Goal: Task Accomplishment & Management: Manage account settings

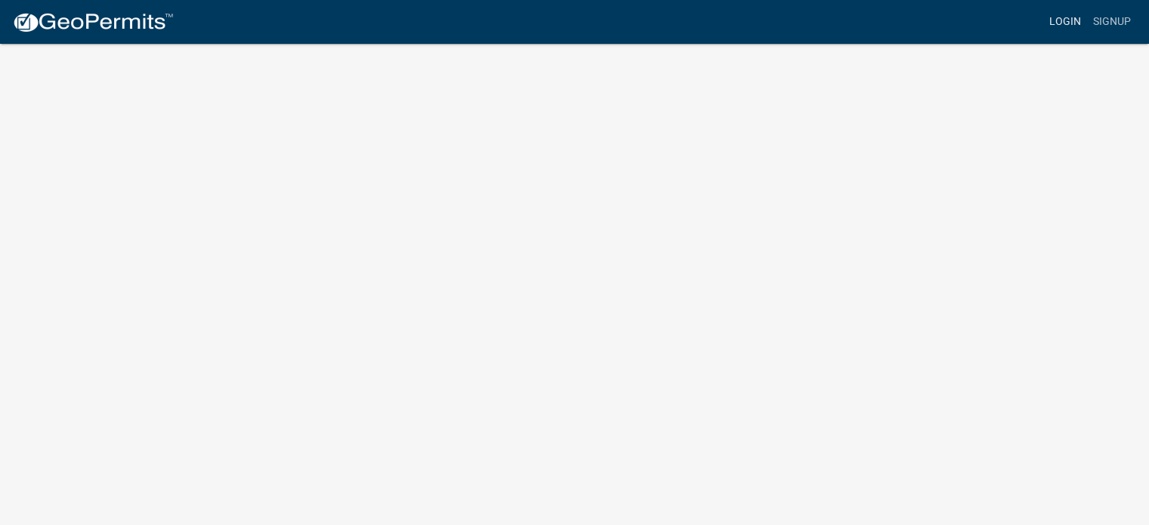
click at [1058, 17] on link "Login" at bounding box center [1065, 22] width 44 height 29
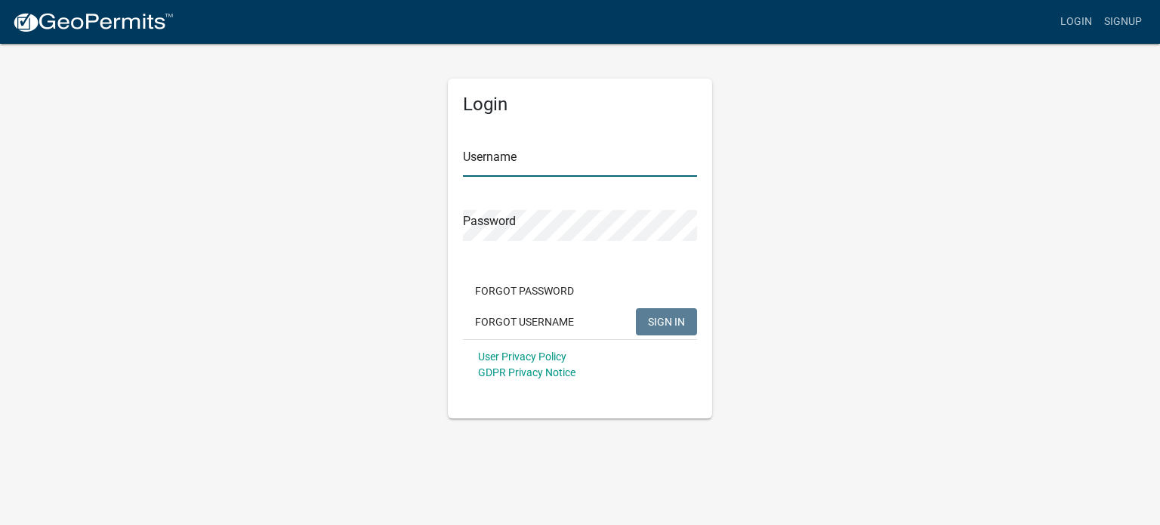
click at [517, 167] on input "Username" at bounding box center [580, 161] width 234 height 31
paste input "PWD-NI"
click at [636, 308] on button "SIGN IN" at bounding box center [666, 321] width 61 height 27
drag, startPoint x: 512, startPoint y: 161, endPoint x: 486, endPoint y: 159, distance: 25.7
click at [486, 159] on input "PWD-NI" at bounding box center [580, 161] width 234 height 31
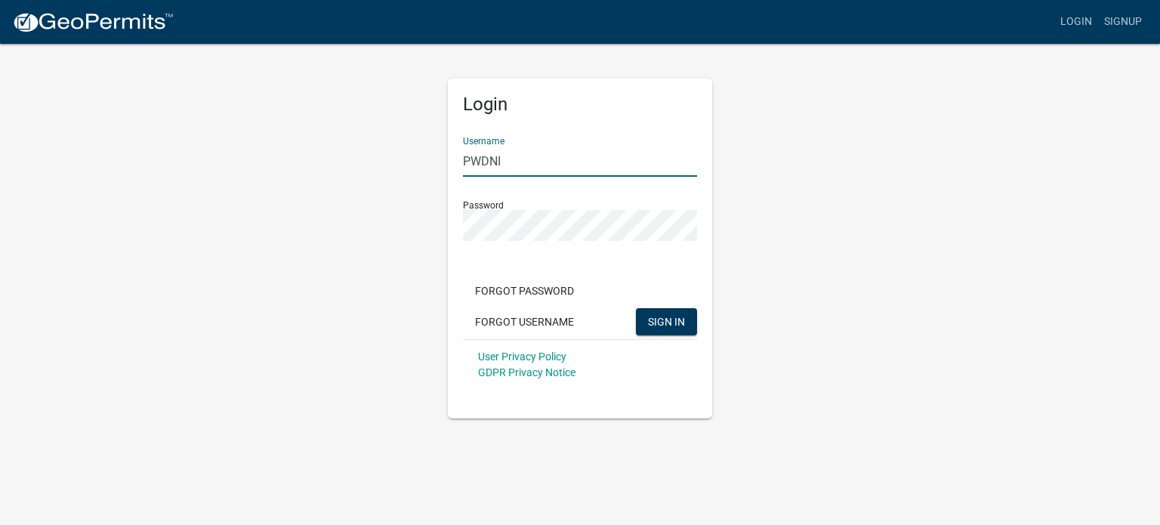
click at [636, 308] on button "SIGN IN" at bounding box center [666, 321] width 61 height 27
click at [411, 242] on div "Login Username PWDNI Password Forgot Password Forgot Username SIGN IN User Priv…" at bounding box center [580, 230] width 861 height 376
click at [636, 308] on button "SIGN IN" at bounding box center [666, 321] width 61 height 27
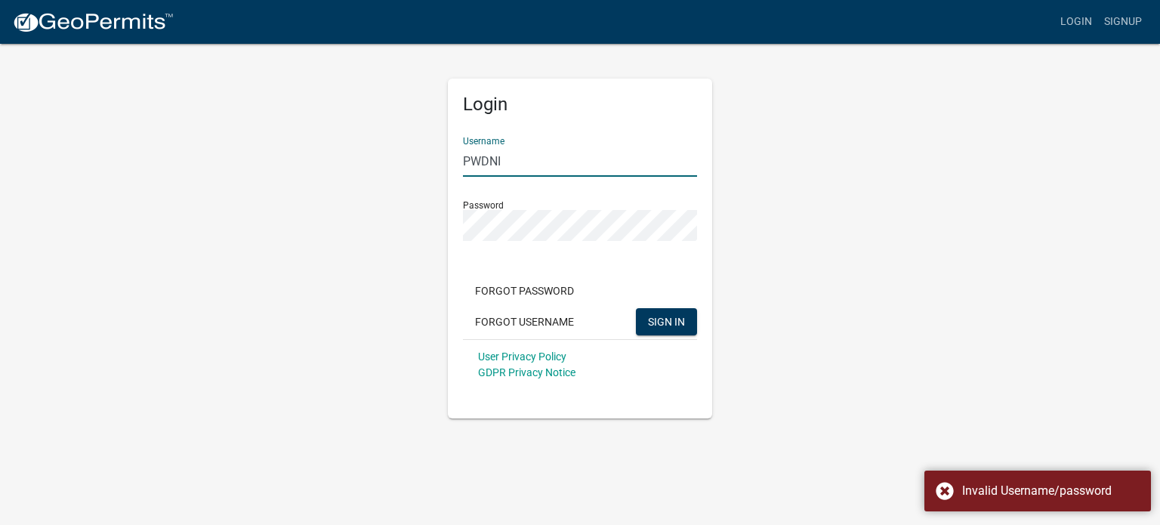
click at [492, 162] on input "PWDNI" at bounding box center [580, 161] width 234 height 31
type input "PWD-NI"
click at [636, 308] on button "SIGN IN" at bounding box center [666, 321] width 61 height 27
